Goal: Information Seeking & Learning: Learn about a topic

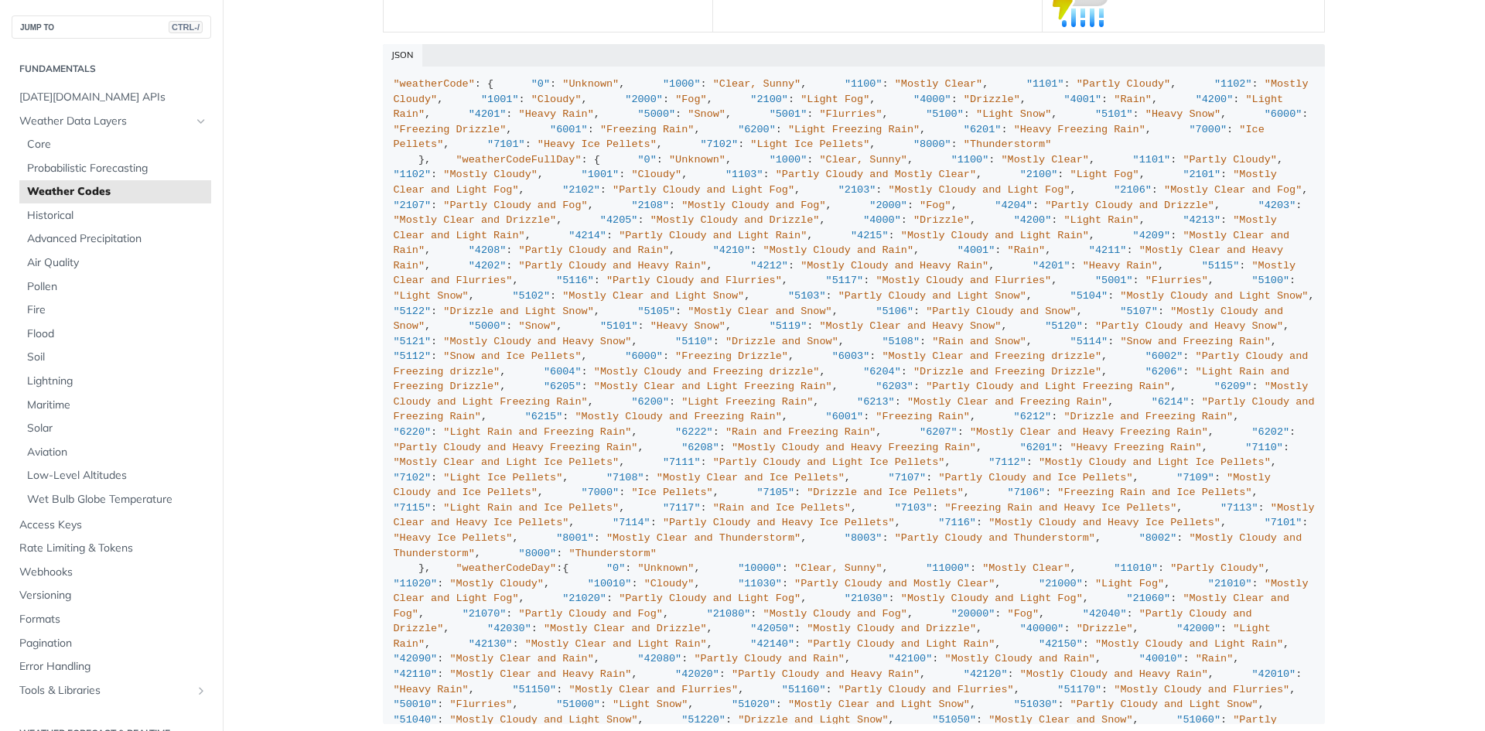
click at [603, 229] on div ""weatherCode" : { "0" : "Unknown" , "1000" : "Clear, Sunny" , "1100" : "Mostly …" at bounding box center [854, 735] width 921 height 1316
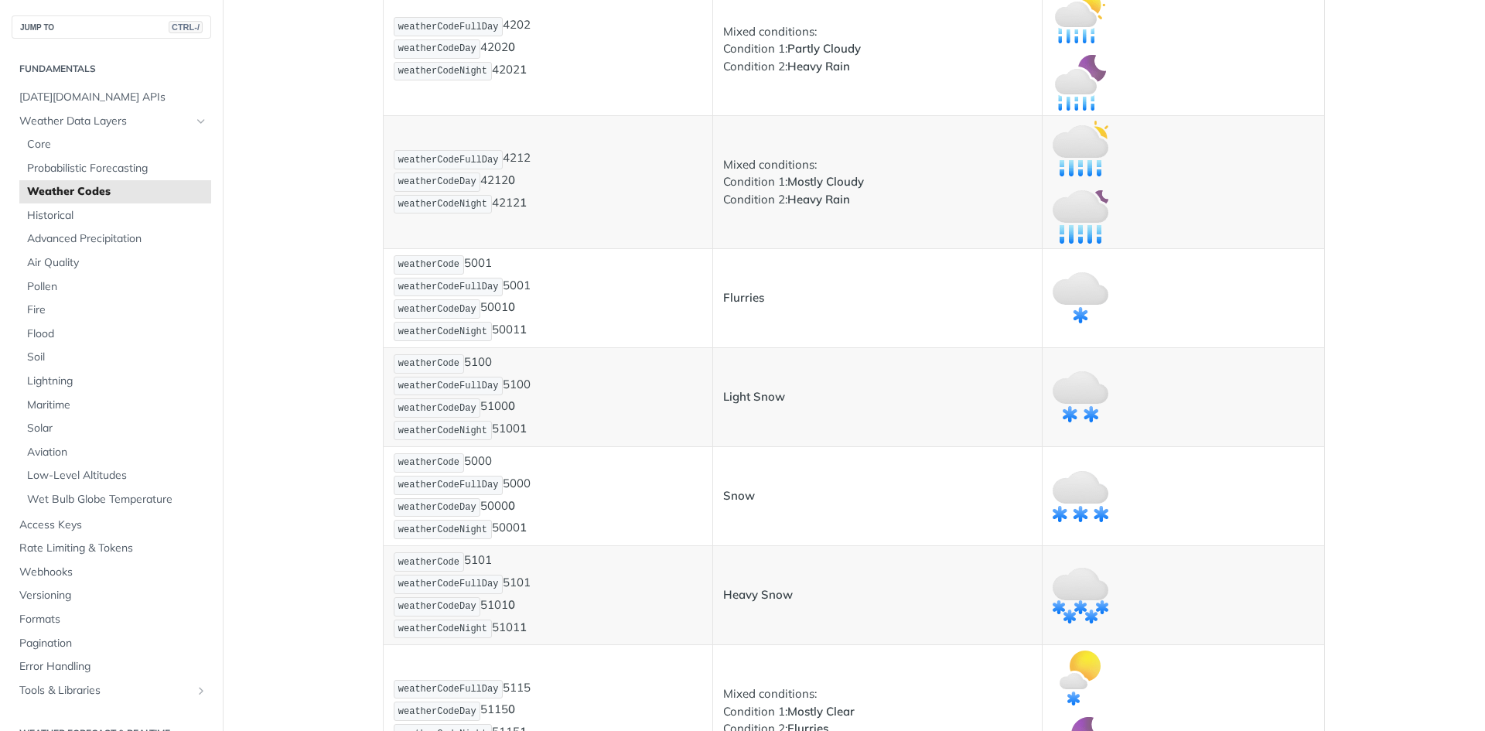
scroll to position [3941, 0]
click at [53, 289] on span "Pollen" at bounding box center [117, 286] width 180 height 15
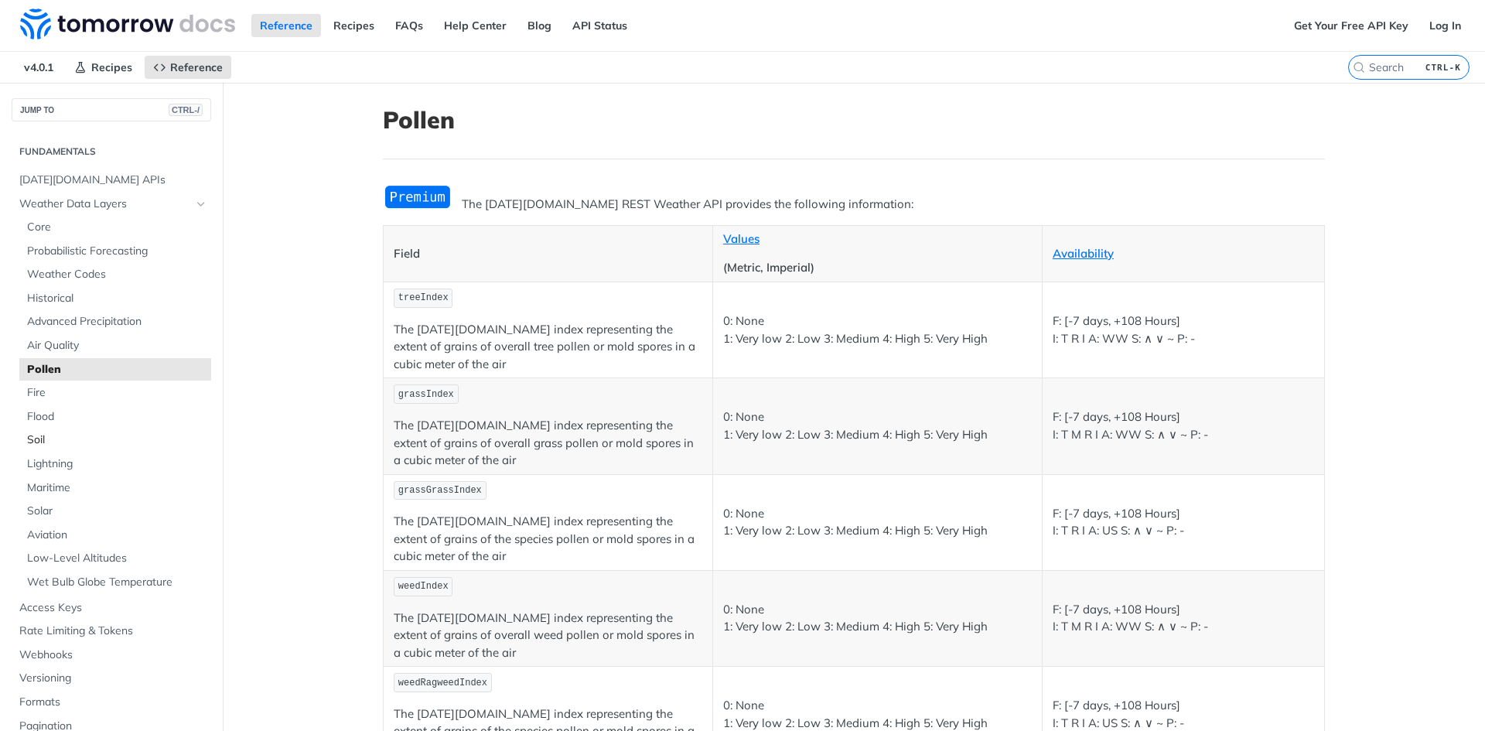
drag, startPoint x: 346, startPoint y: 346, endPoint x: 180, endPoint y: 442, distance: 191.6
click at [180, 442] on main "JUMP TO CTRL-/ Fundamentals [DATE][DOMAIN_NAME] APIs Weather Data Layers Core P…" at bounding box center [742, 533] width 1485 height 901
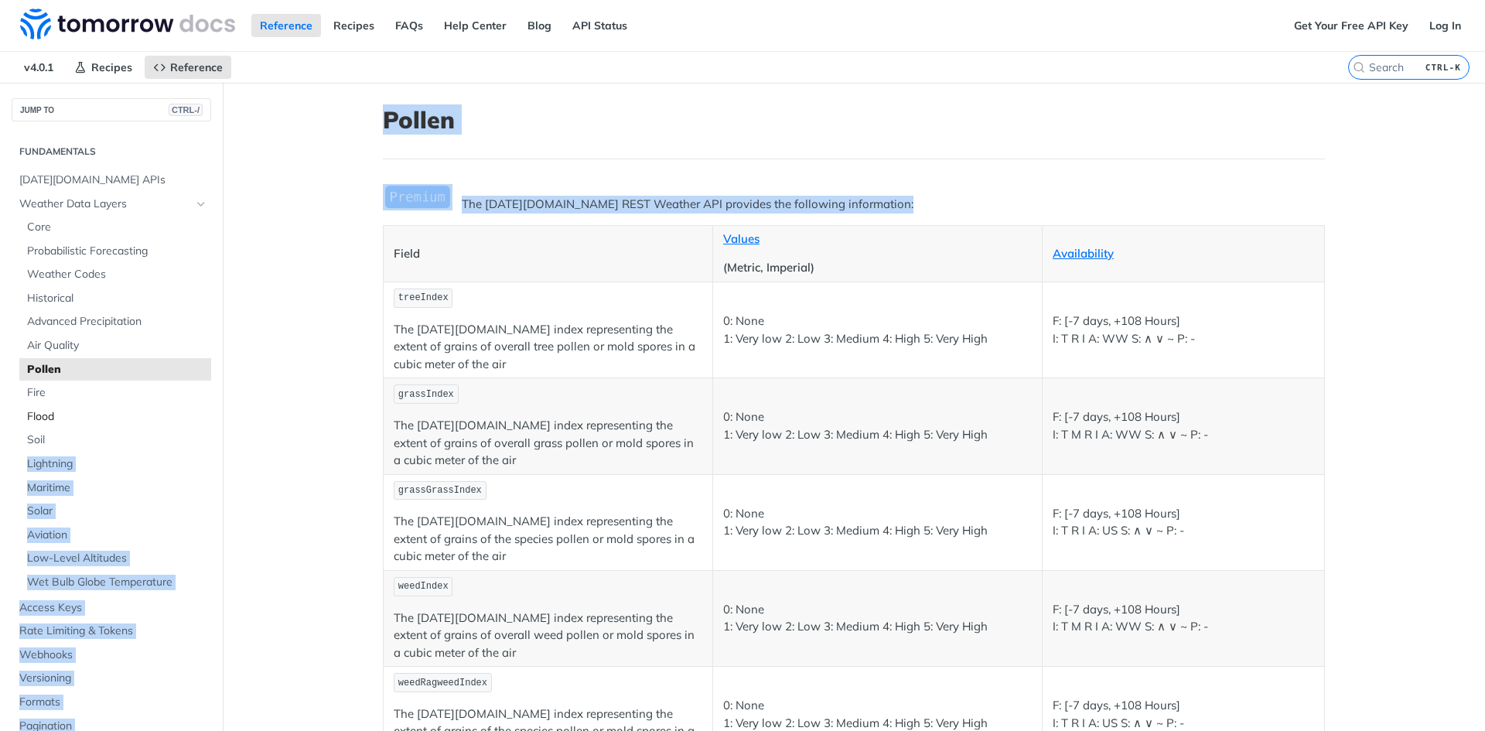
click at [150, 423] on span "Flood" at bounding box center [117, 416] width 180 height 15
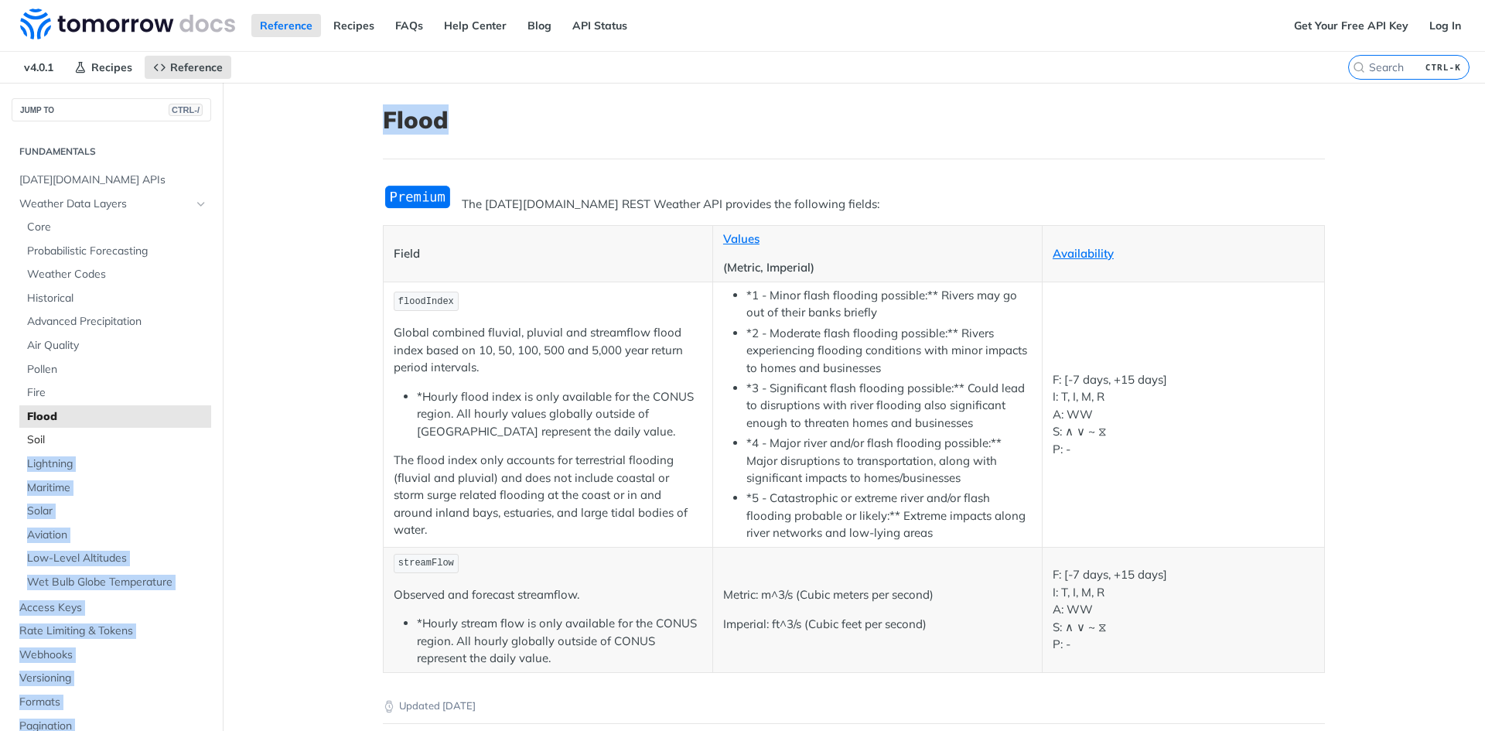
click at [114, 446] on span "Soil" at bounding box center [117, 439] width 180 height 15
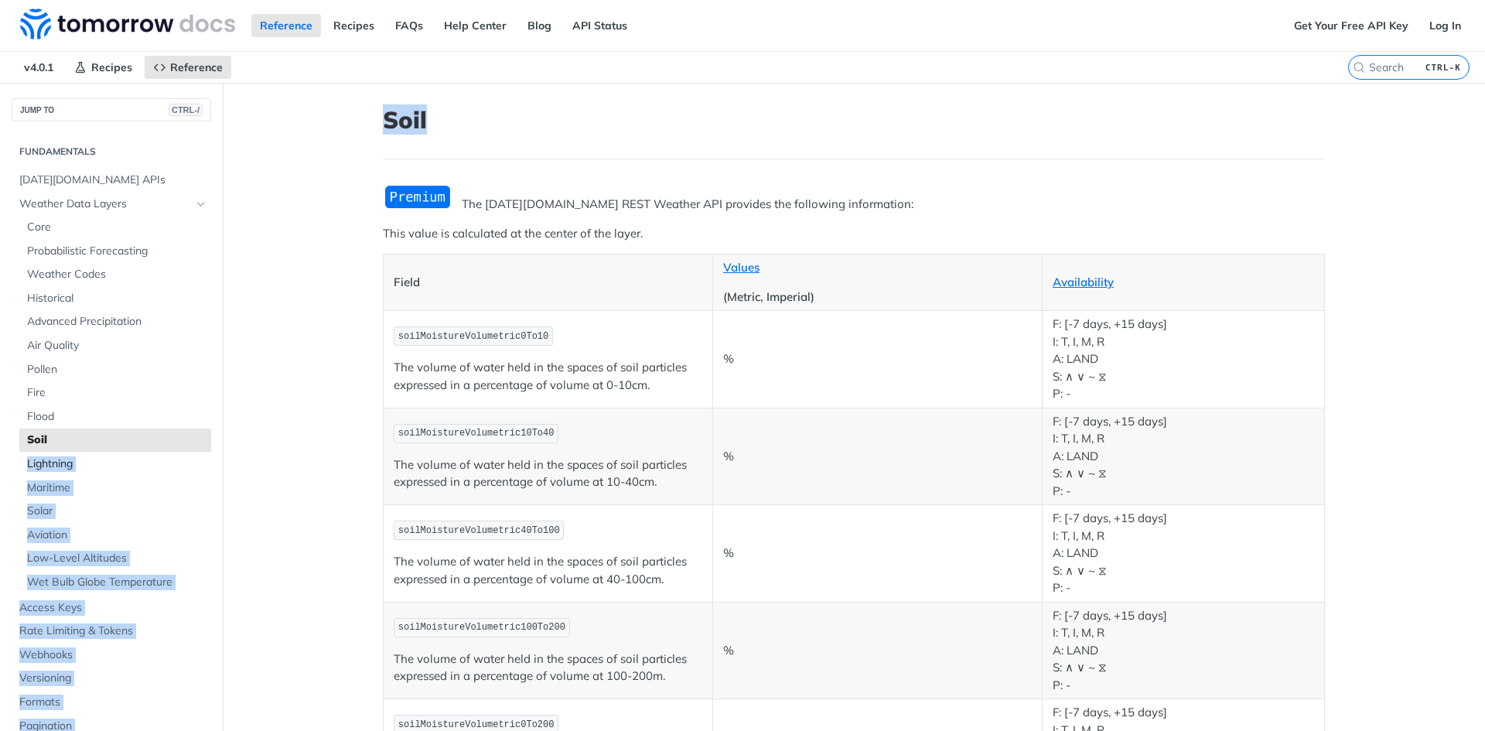
click at [84, 467] on span "Lightning" at bounding box center [117, 463] width 180 height 15
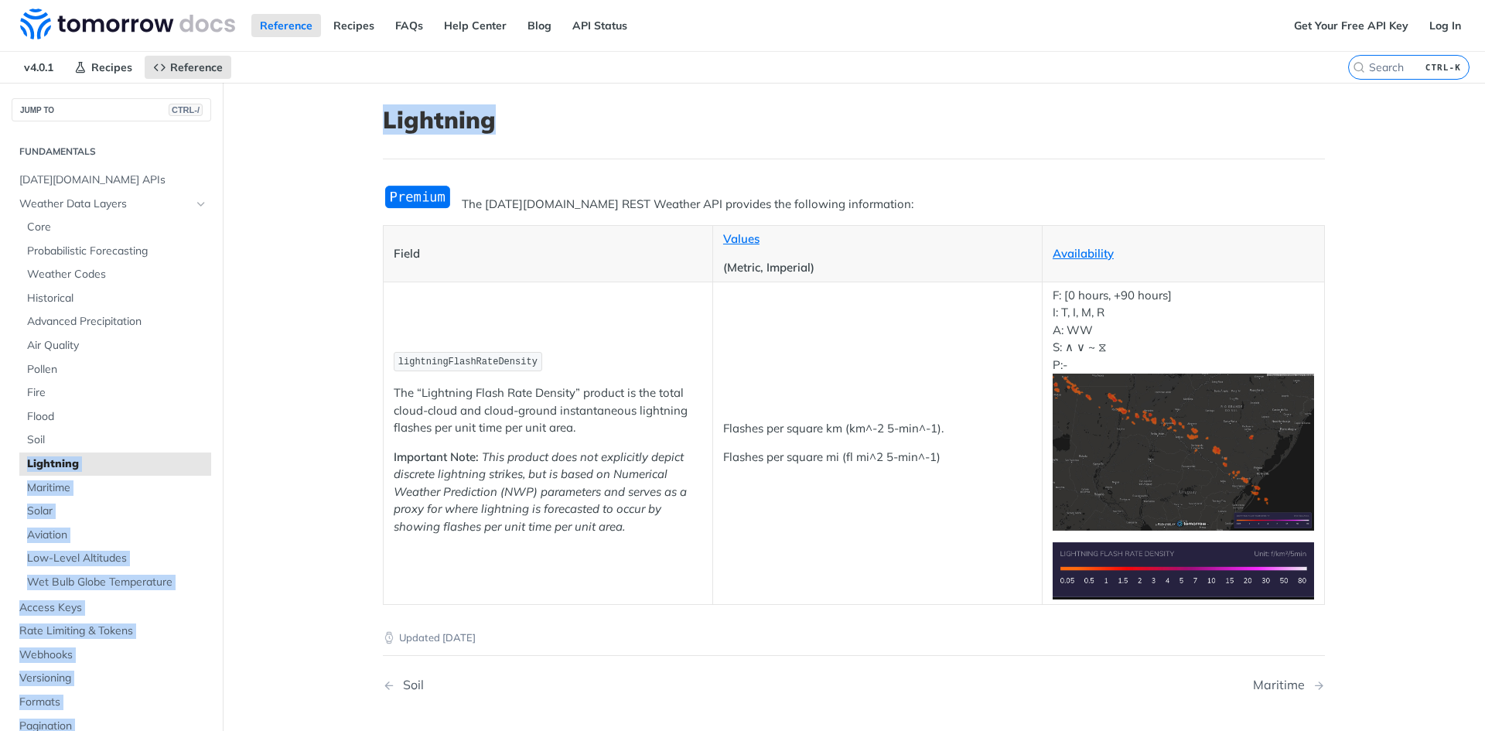
click at [275, 539] on main "JUMP TO CTRL-/ Fundamentals [DATE][DOMAIN_NAME] APIs Weather Data Layers Core P…" at bounding box center [742, 454] width 1485 height 742
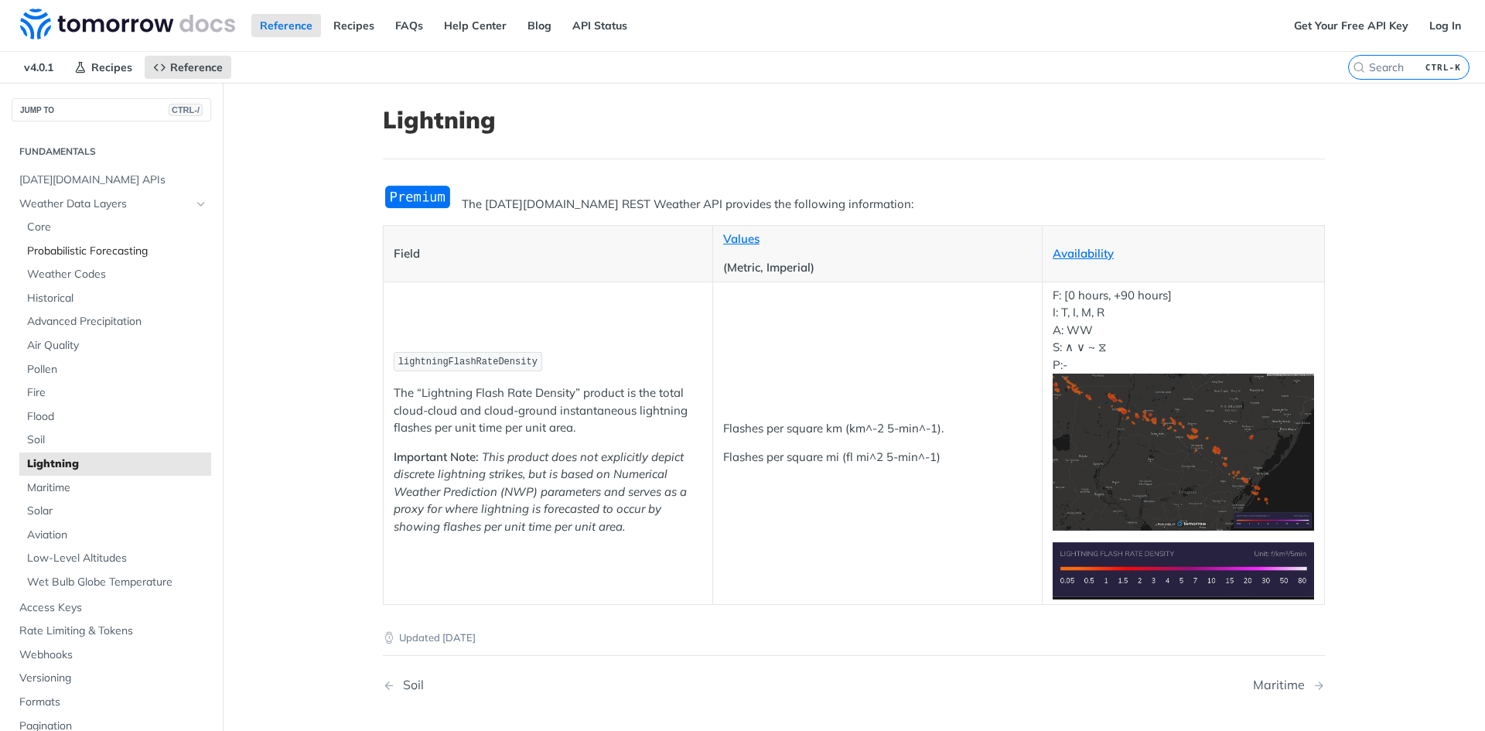
click at [124, 253] on span "Probabilistic Forecasting" at bounding box center [117, 251] width 180 height 15
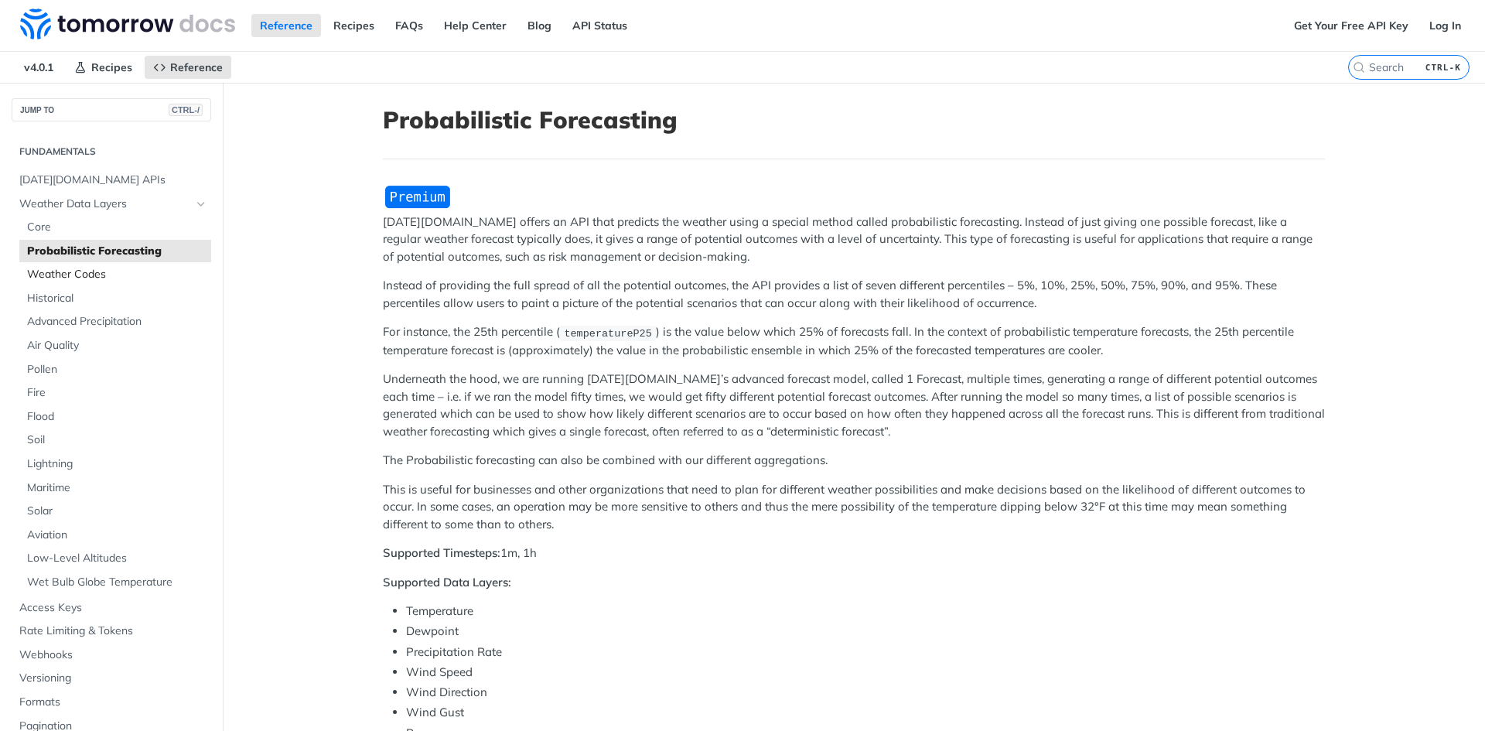
click at [106, 278] on span "Weather Codes" at bounding box center [117, 274] width 180 height 15
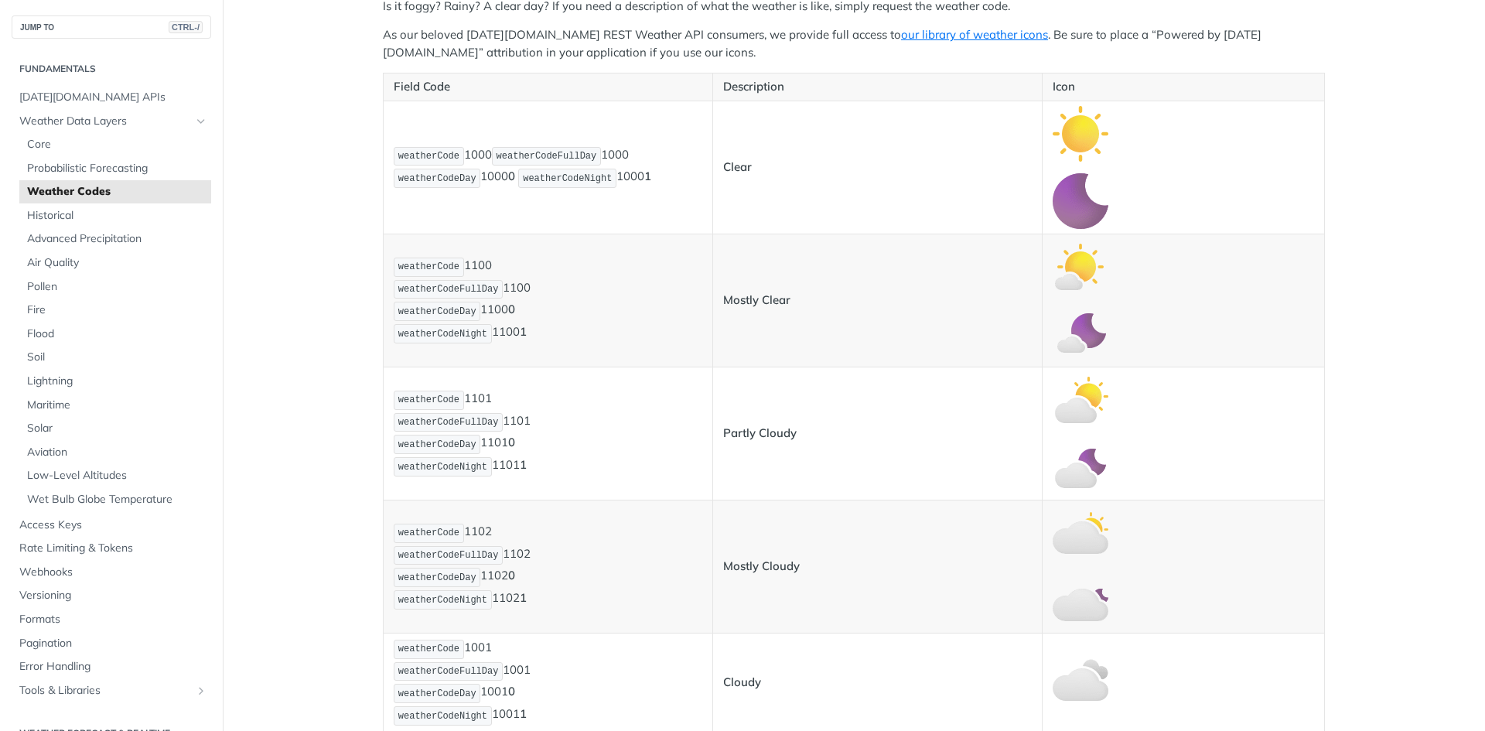
scroll to position [337, 0]
